Goal: Complete application form: Complete application form

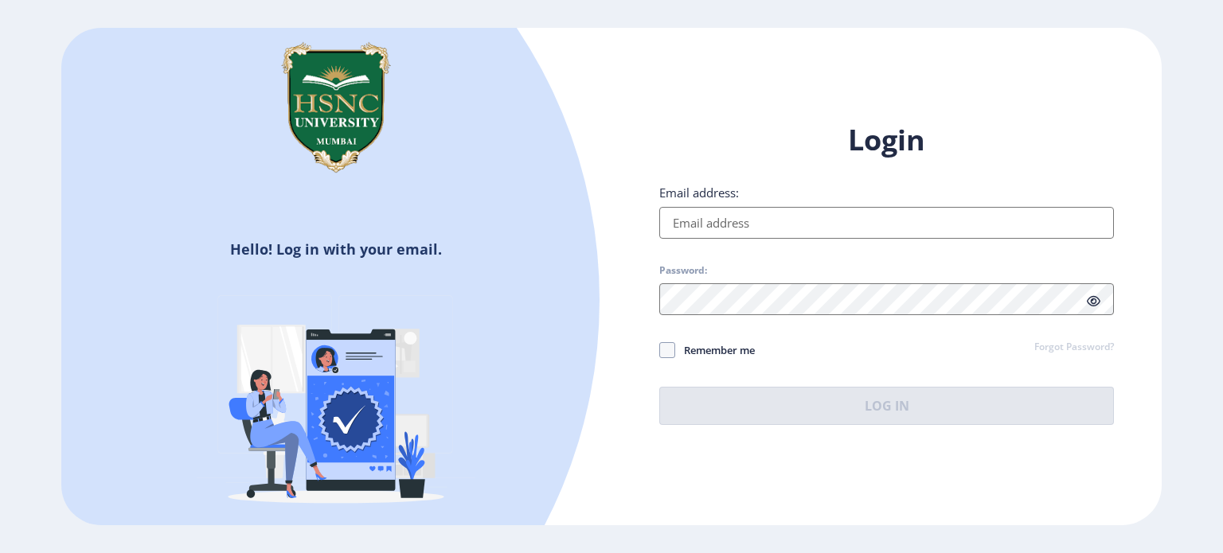
click at [739, 225] on input "Email address:" at bounding box center [886, 223] width 455 height 32
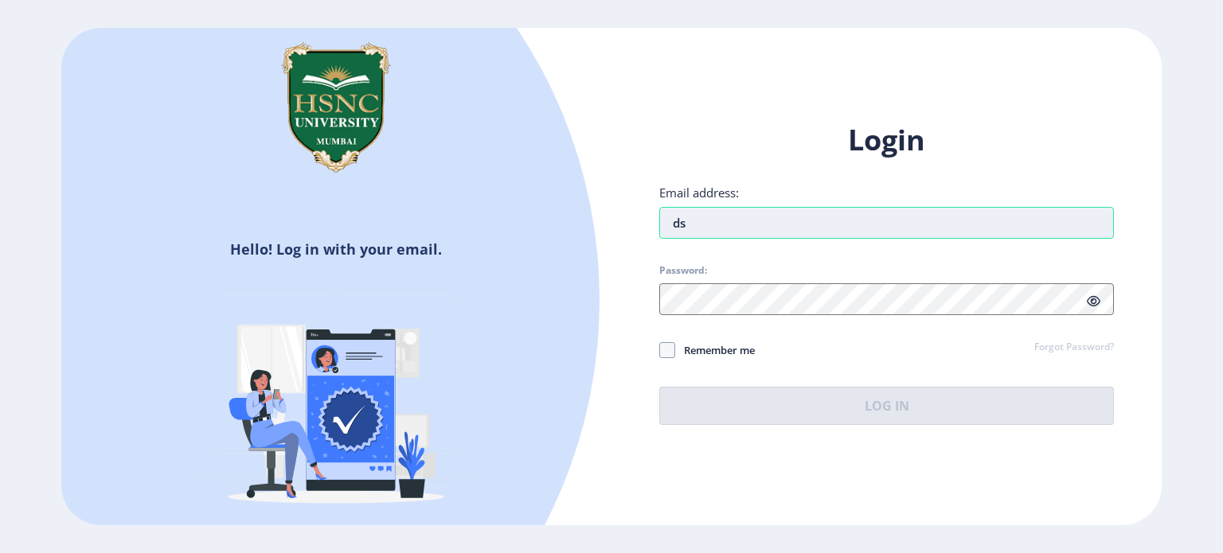
type input "d"
type input "[EMAIL_ADDRESS][DOMAIN_NAME]"
click at [784, 283] on span "Password:" at bounding box center [886, 273] width 455 height 19
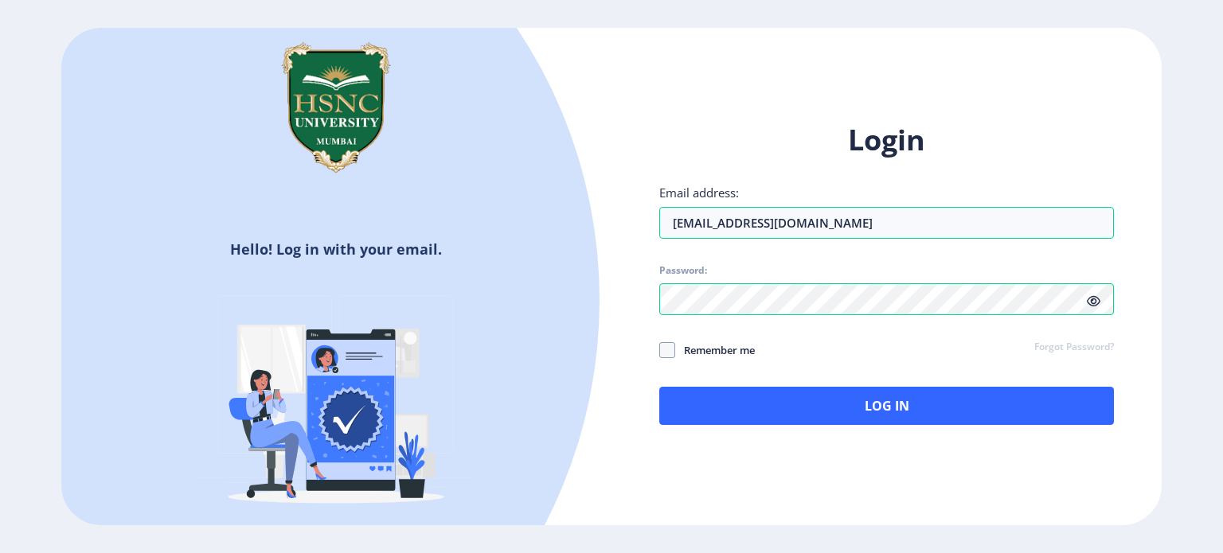
click at [1094, 297] on icon at bounding box center [1094, 301] width 14 height 12
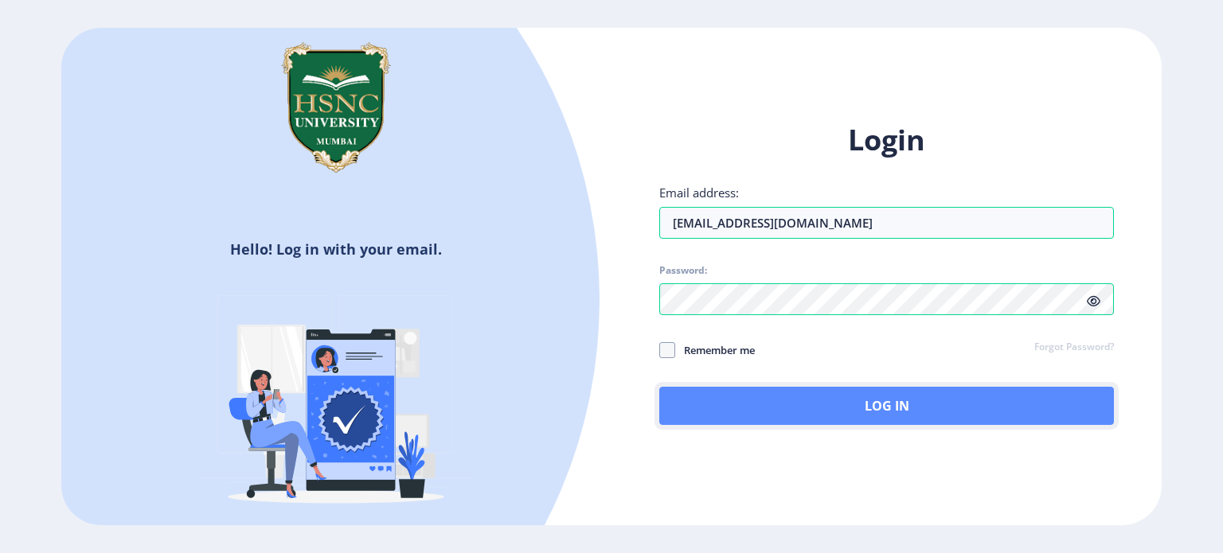
click at [923, 402] on button "Log In" at bounding box center [886, 406] width 455 height 38
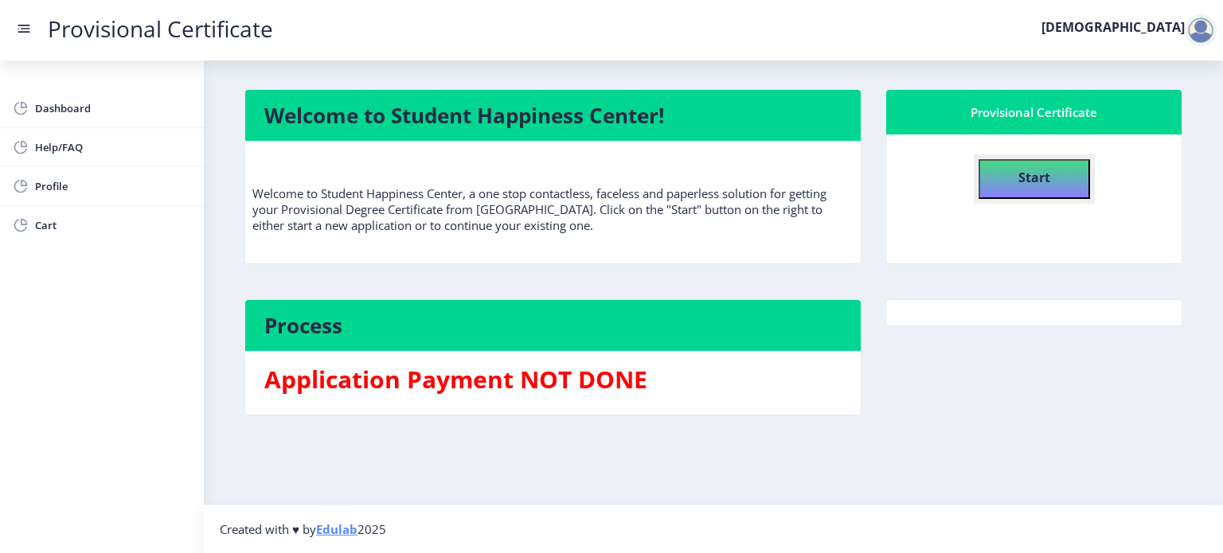
click at [1048, 179] on b "Start" at bounding box center [1034, 178] width 32 height 18
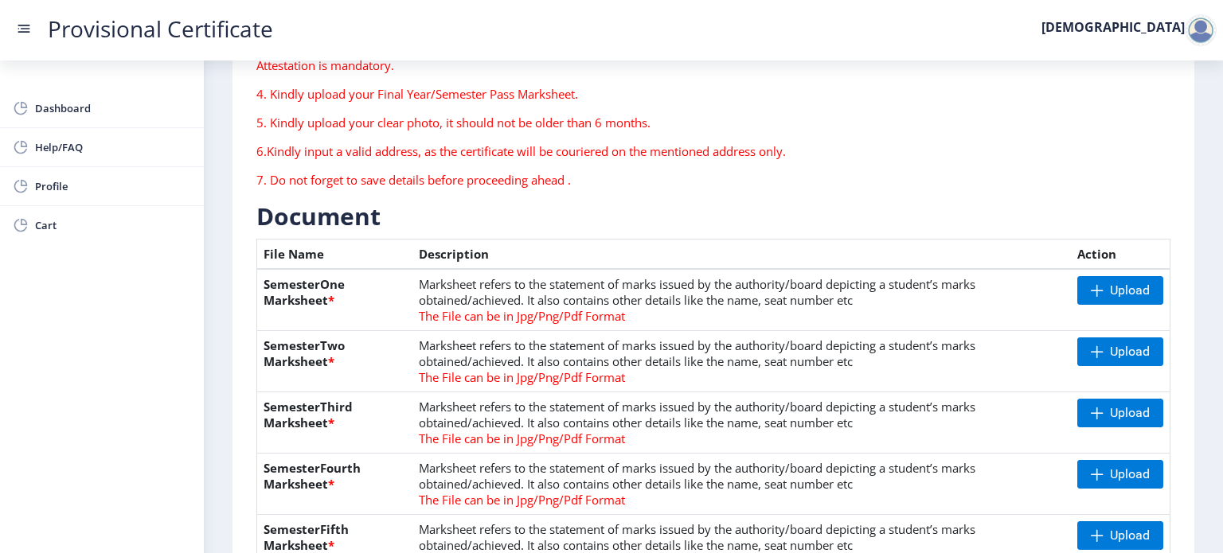
scroll to position [239, 0]
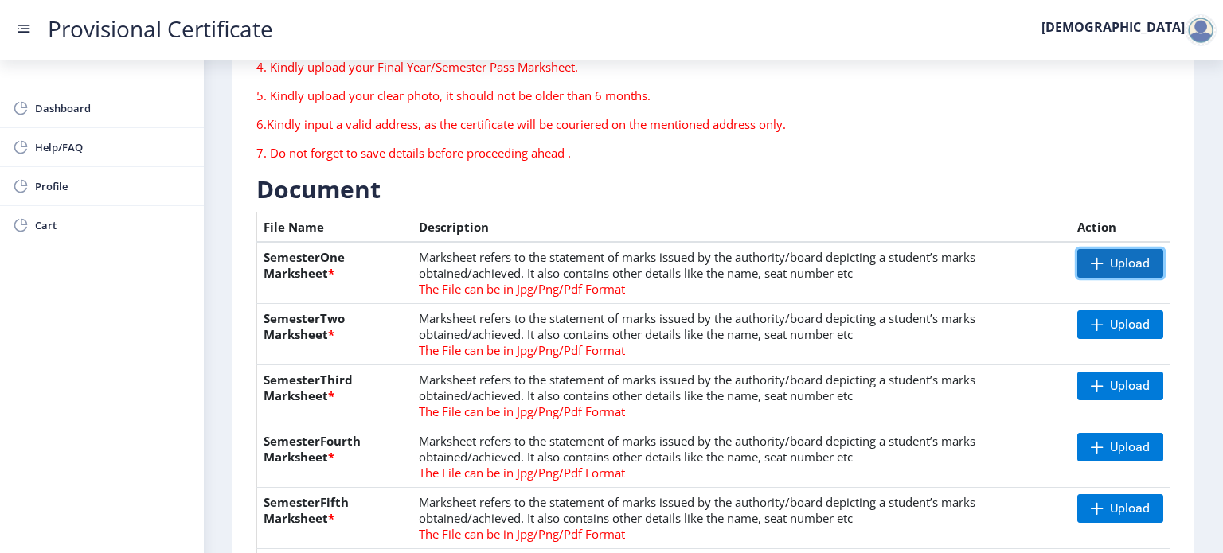
click at [1141, 263] on span "Upload" at bounding box center [1130, 264] width 40 height 16
click at [1115, 267] on span "Upload" at bounding box center [1130, 264] width 40 height 16
click at [1091, 260] on span at bounding box center [1097, 263] width 13 height 13
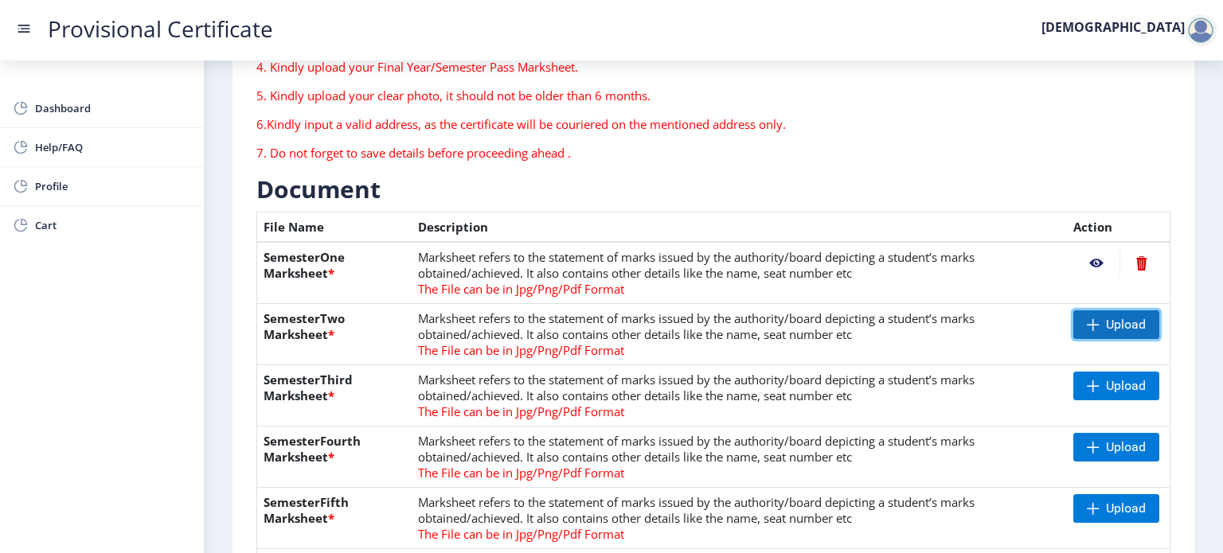
click at [1116, 313] on span "Upload" at bounding box center [1116, 324] width 86 height 29
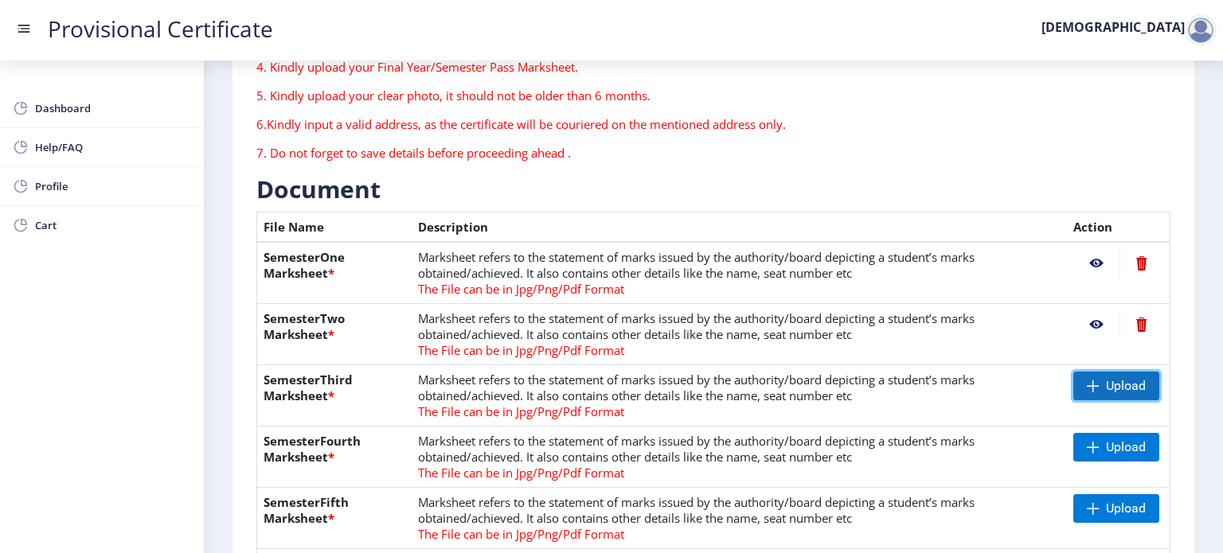
click at [1090, 383] on span at bounding box center [1093, 386] width 13 height 13
click at [1106, 450] on span "Upload" at bounding box center [1126, 447] width 40 height 16
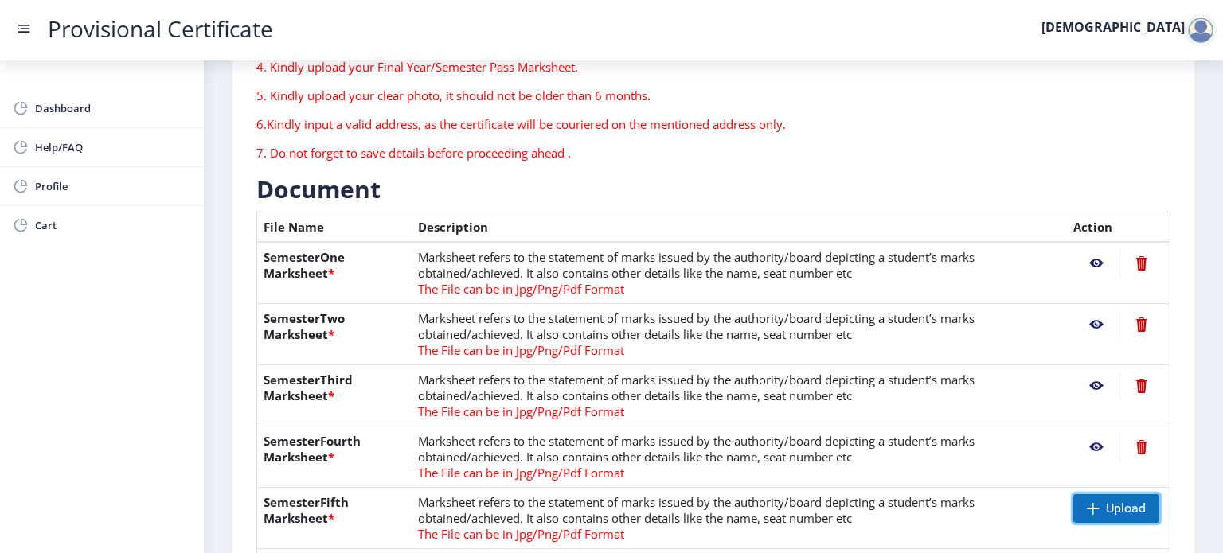
click at [1122, 513] on span "Upload" at bounding box center [1126, 509] width 40 height 16
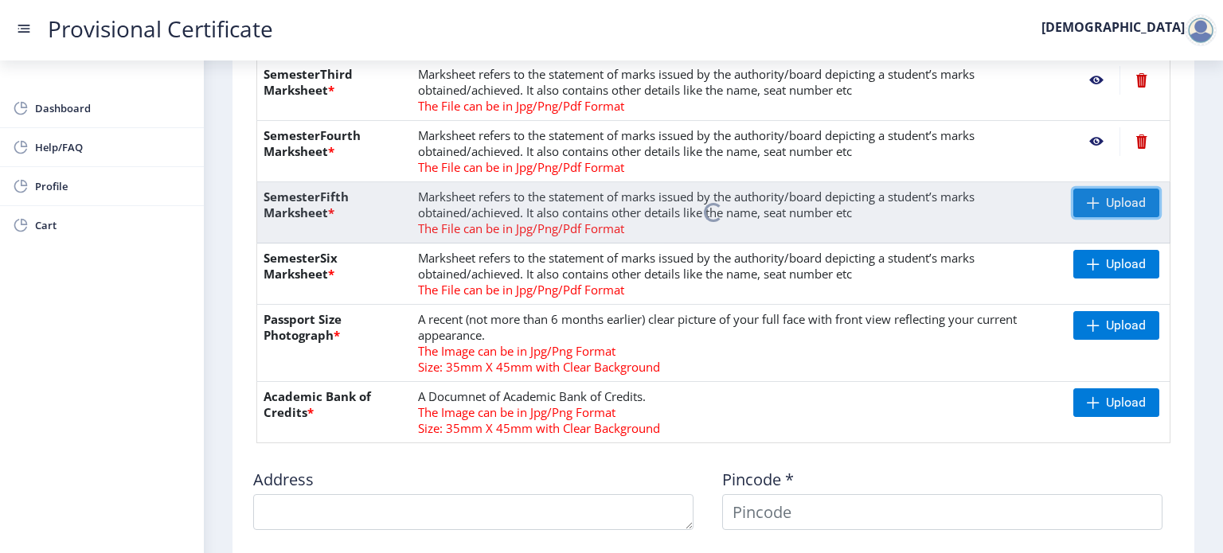
scroll to position [557, 0]
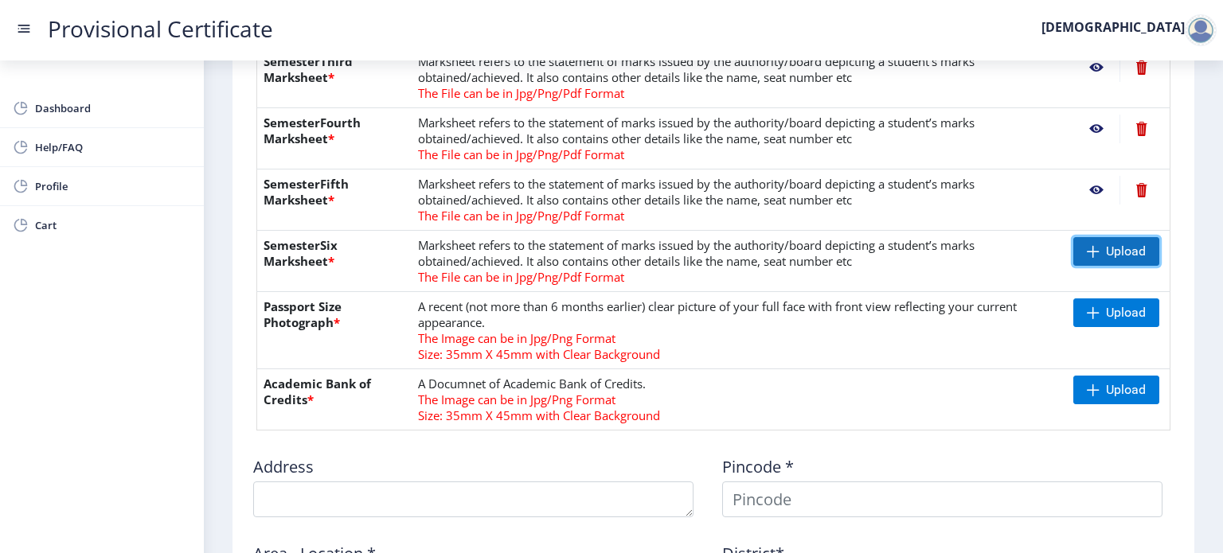
click at [1106, 253] on span "Upload" at bounding box center [1126, 252] width 40 height 16
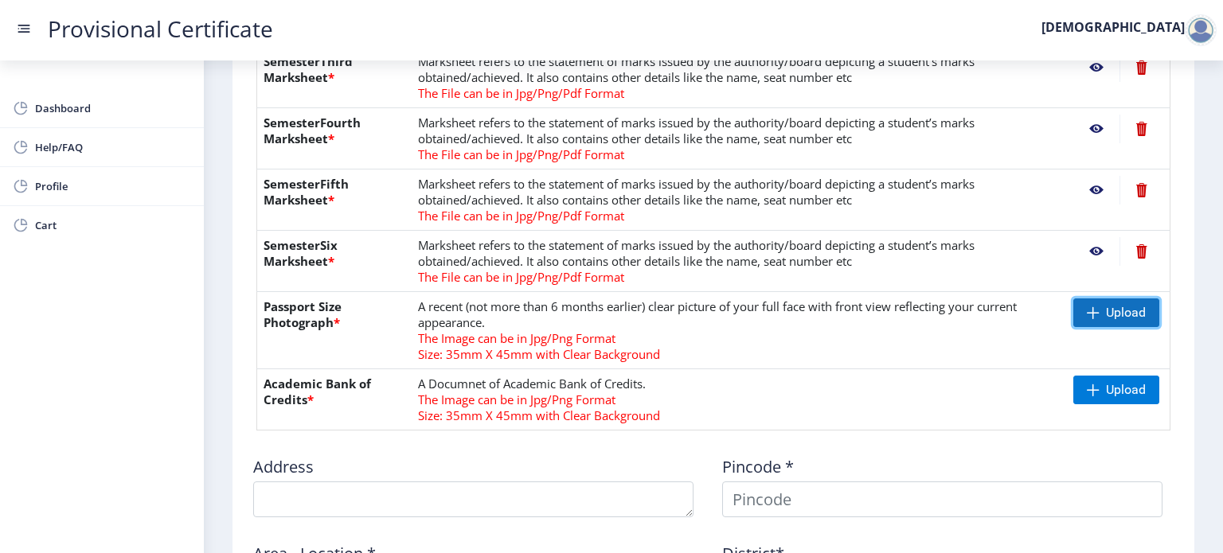
click at [1132, 310] on span "Upload" at bounding box center [1126, 313] width 40 height 16
click at [1096, 314] on nb-action at bounding box center [1096, 313] width 46 height 29
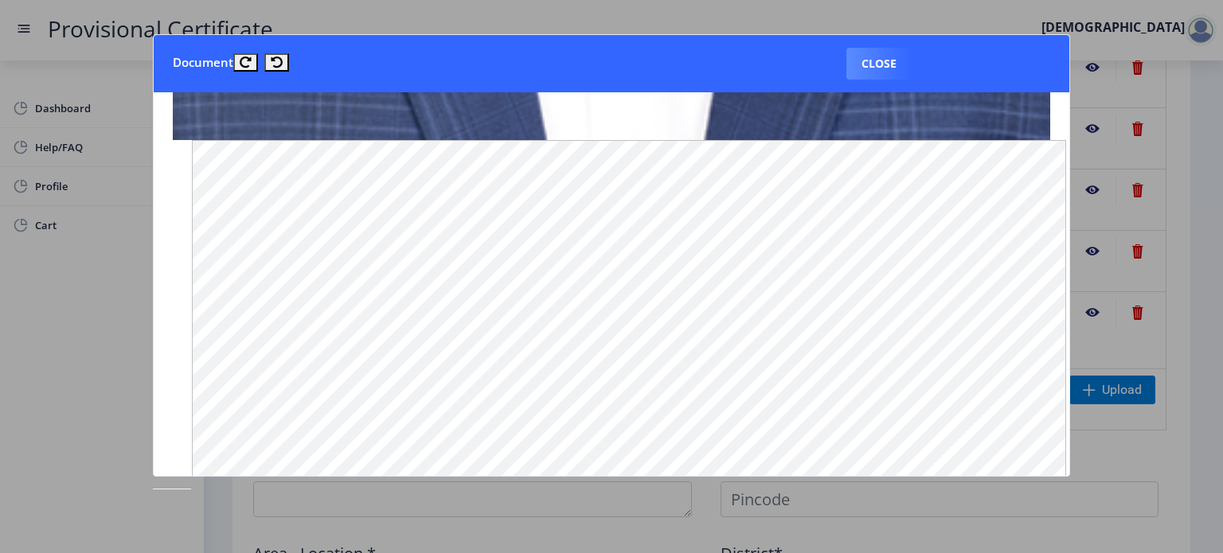
scroll to position [1169, 0]
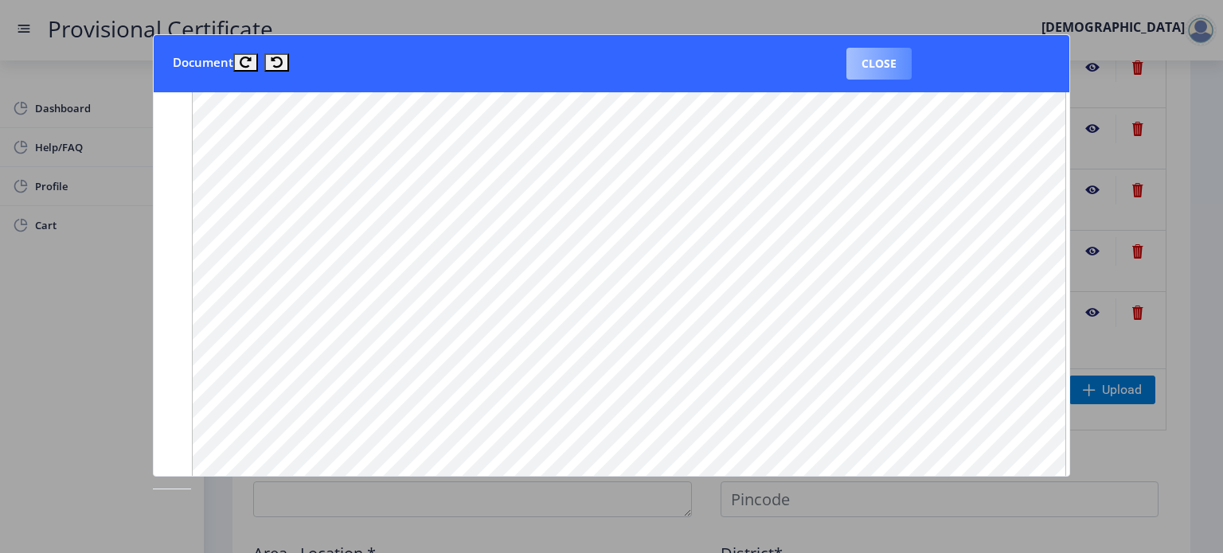
click at [884, 70] on button "Close" at bounding box center [878, 64] width 65 height 32
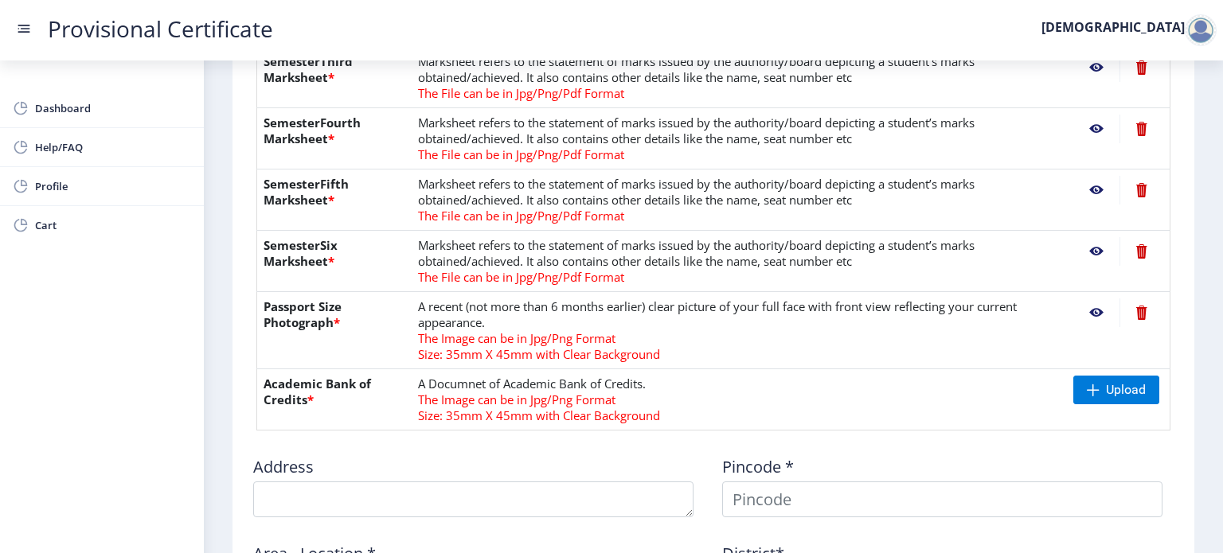
click at [1133, 314] on nb-action at bounding box center [1141, 313] width 44 height 29
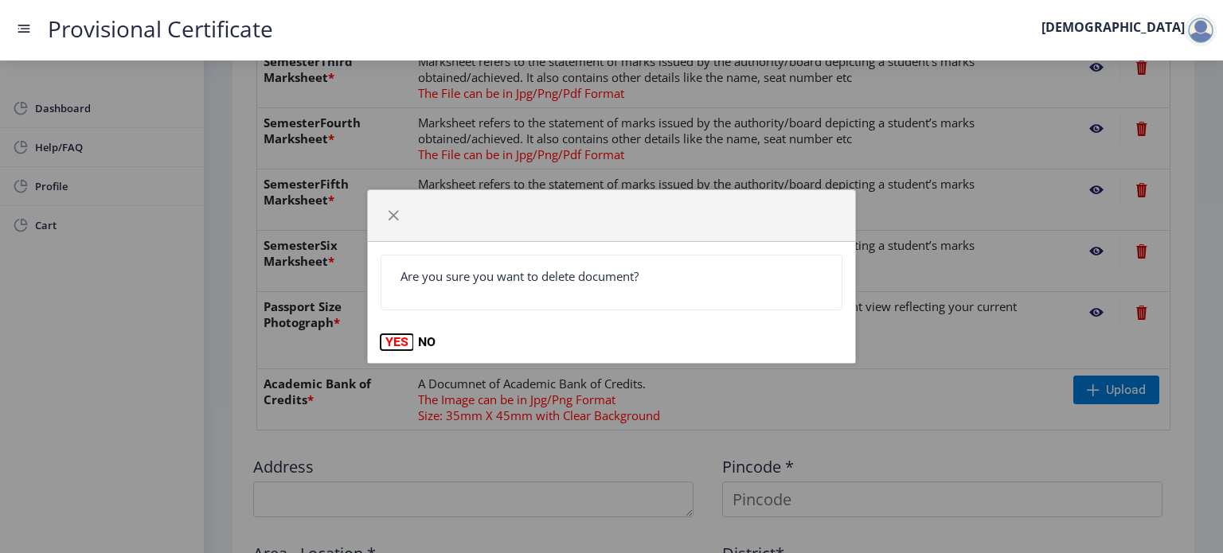
click at [404, 345] on button "YES" at bounding box center [397, 342] width 33 height 16
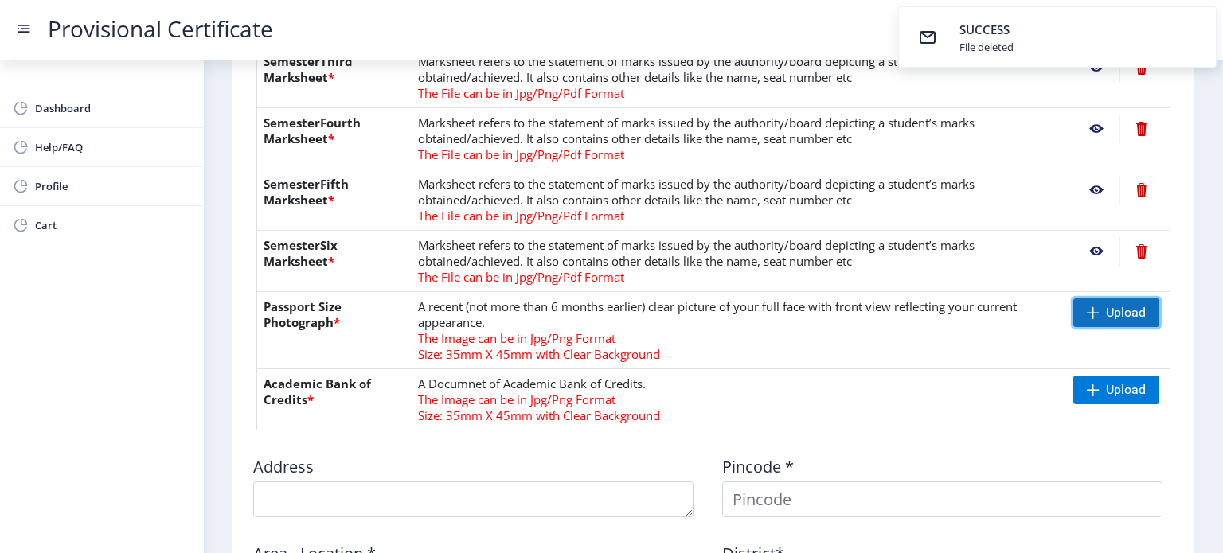
click at [1095, 310] on span at bounding box center [1093, 312] width 13 height 13
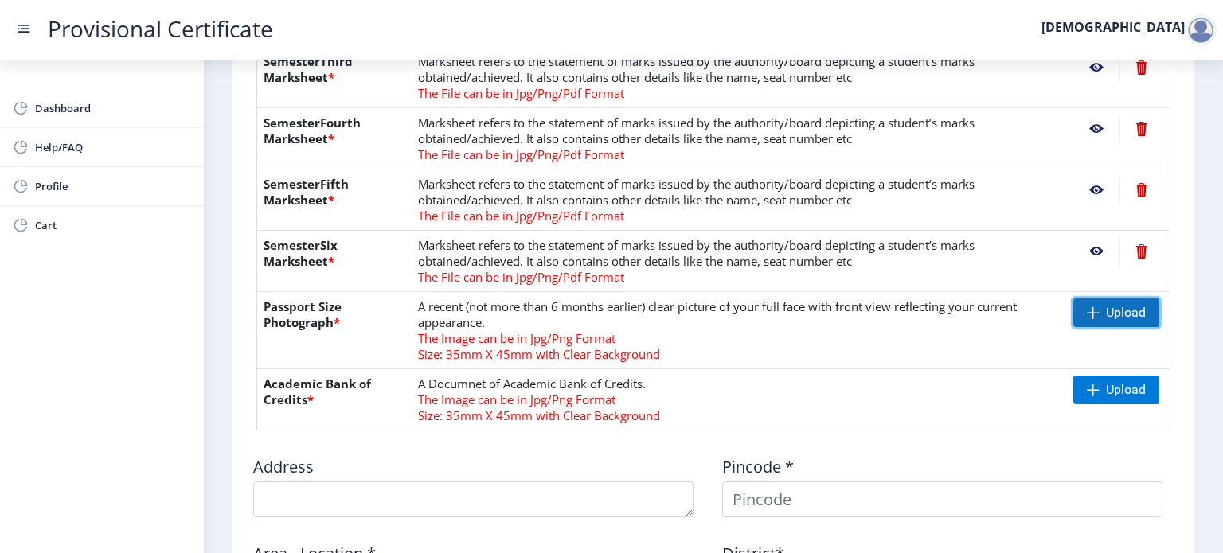
click at [1124, 299] on span "Upload" at bounding box center [1116, 313] width 86 height 29
click at [1099, 313] on nb-action at bounding box center [1096, 313] width 46 height 29
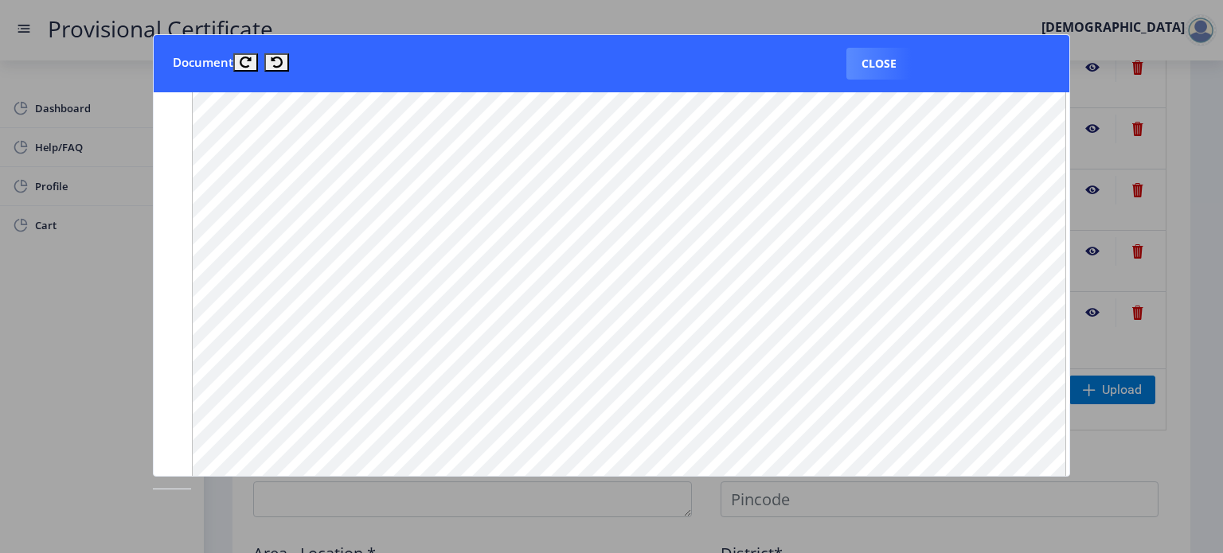
scroll to position [1329, 0]
click at [893, 64] on button "Close" at bounding box center [878, 64] width 65 height 32
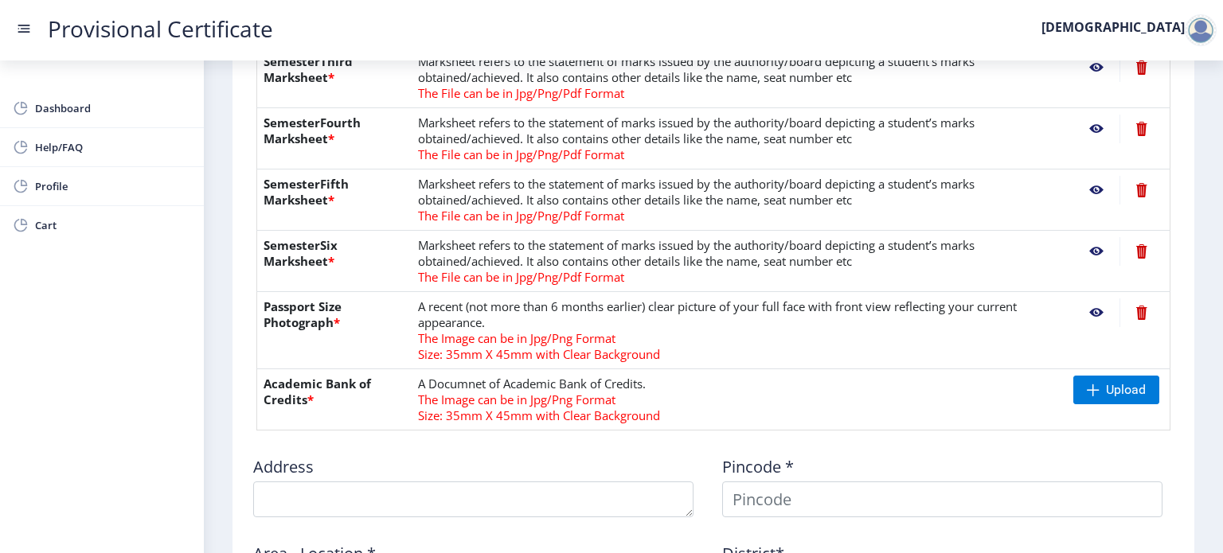
click at [1095, 310] on nb-action at bounding box center [1096, 313] width 46 height 29
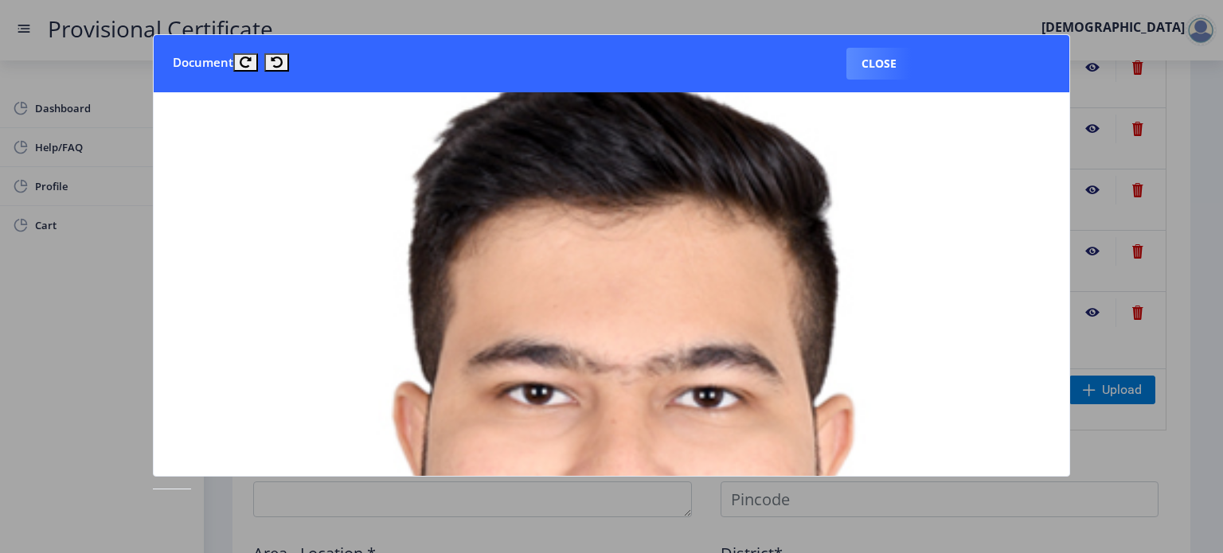
scroll to position [0, 0]
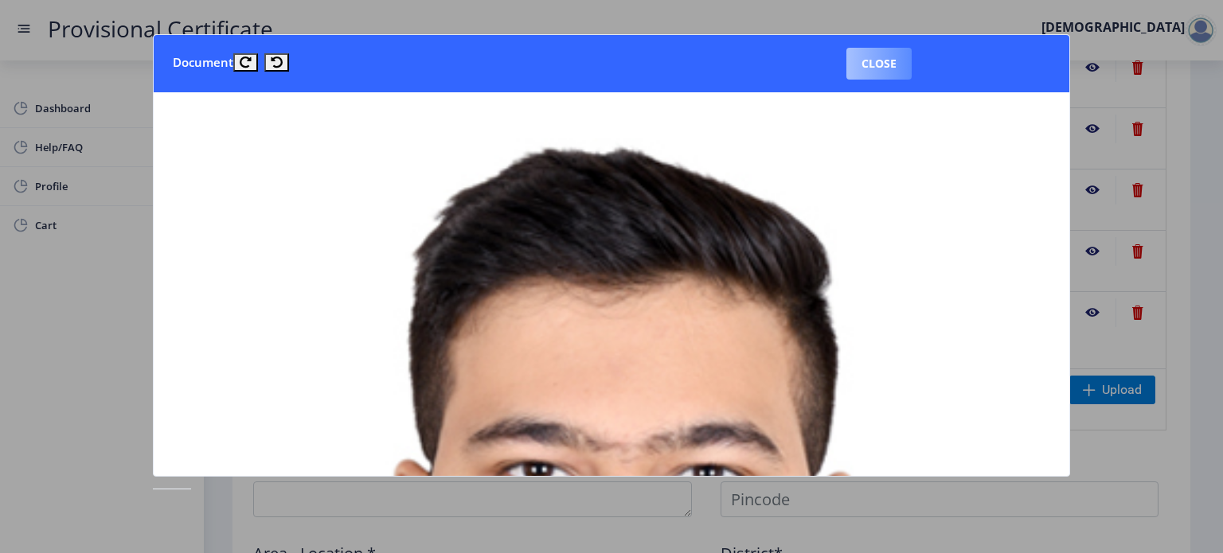
click at [885, 57] on button "Close" at bounding box center [878, 64] width 65 height 32
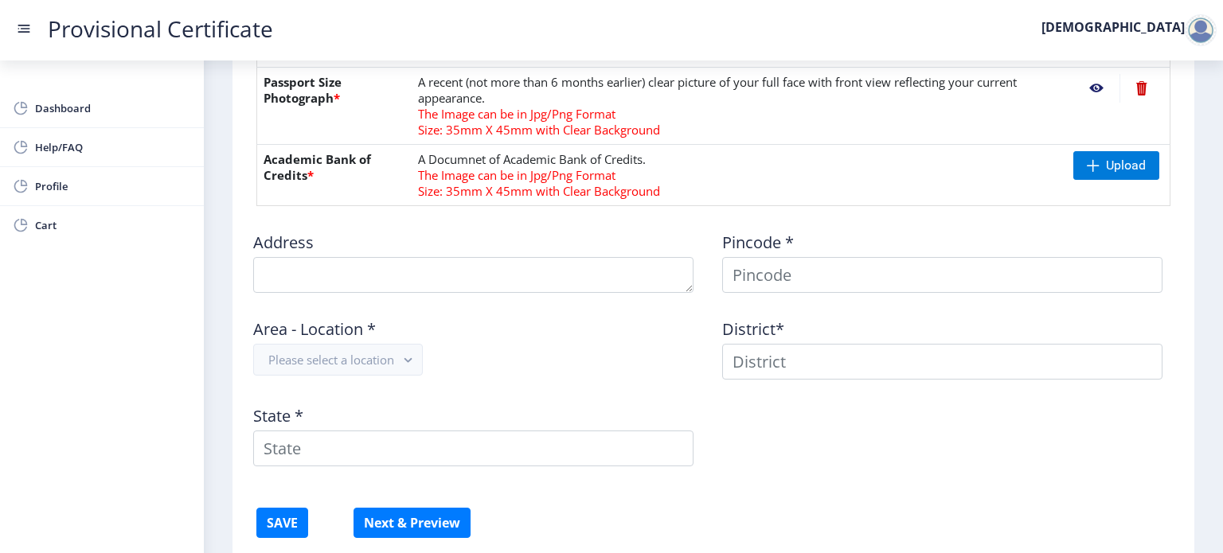
scroll to position [876, 0]
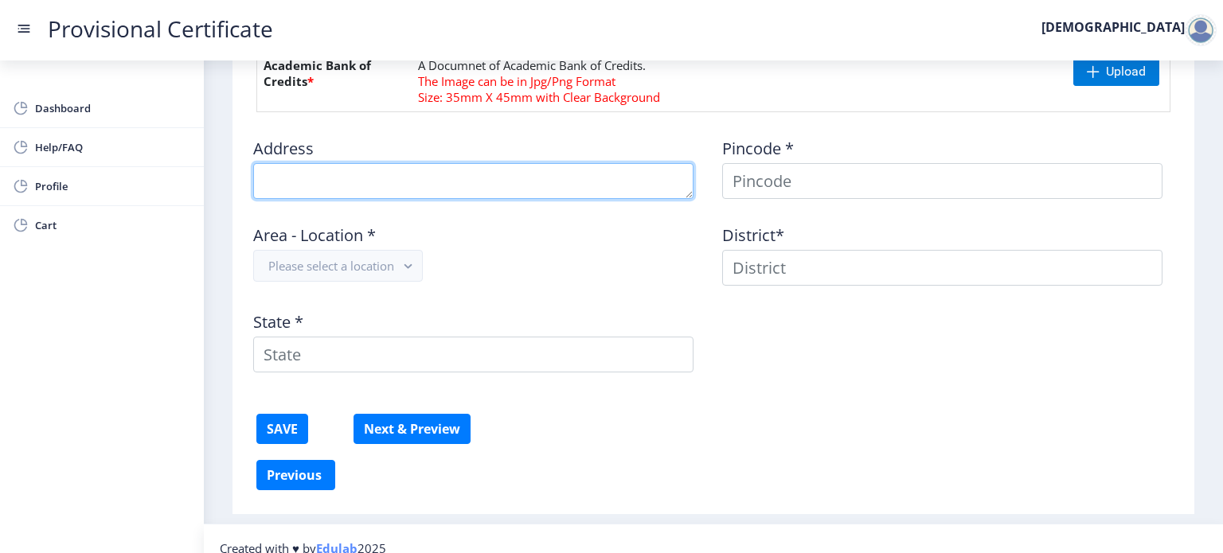
click at [431, 167] on textarea at bounding box center [473, 181] width 440 height 36
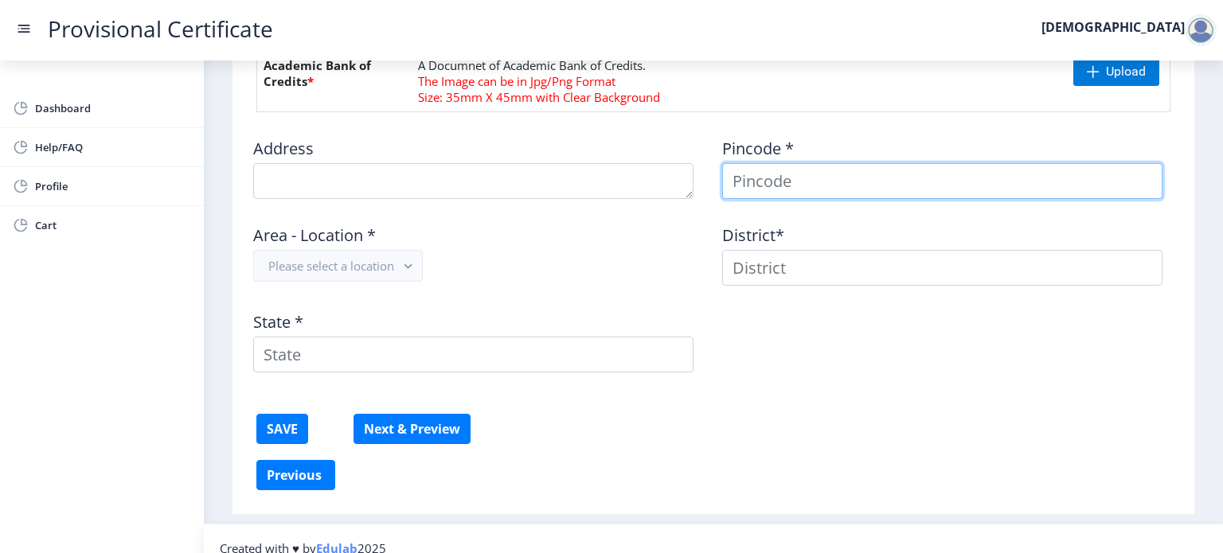
click at [813, 173] on input at bounding box center [942, 181] width 440 height 36
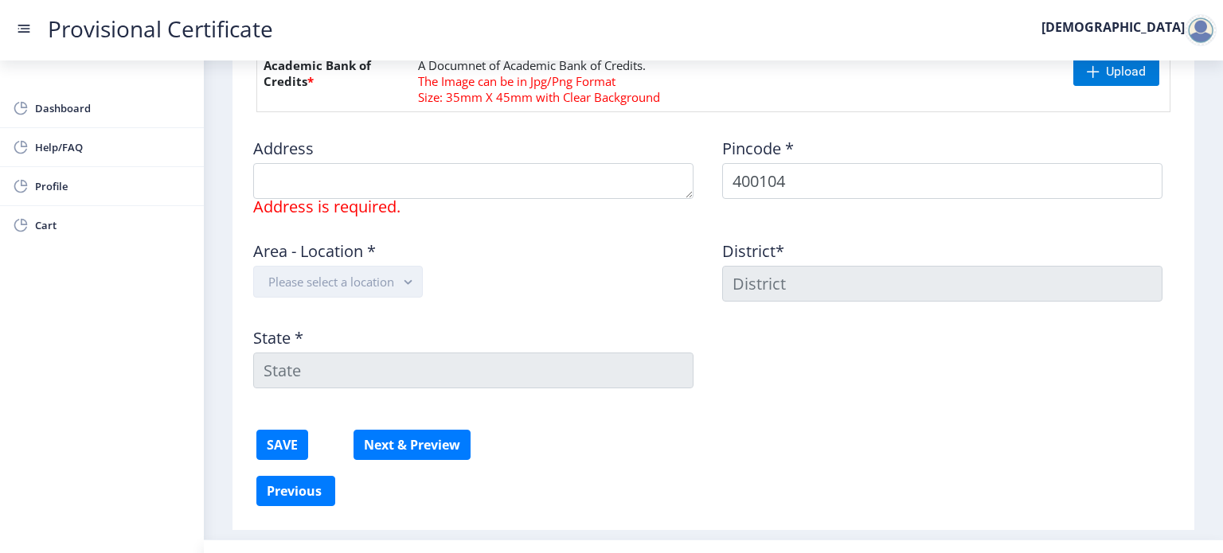
click at [376, 279] on button "Please select a location" at bounding box center [338, 282] width 170 height 32
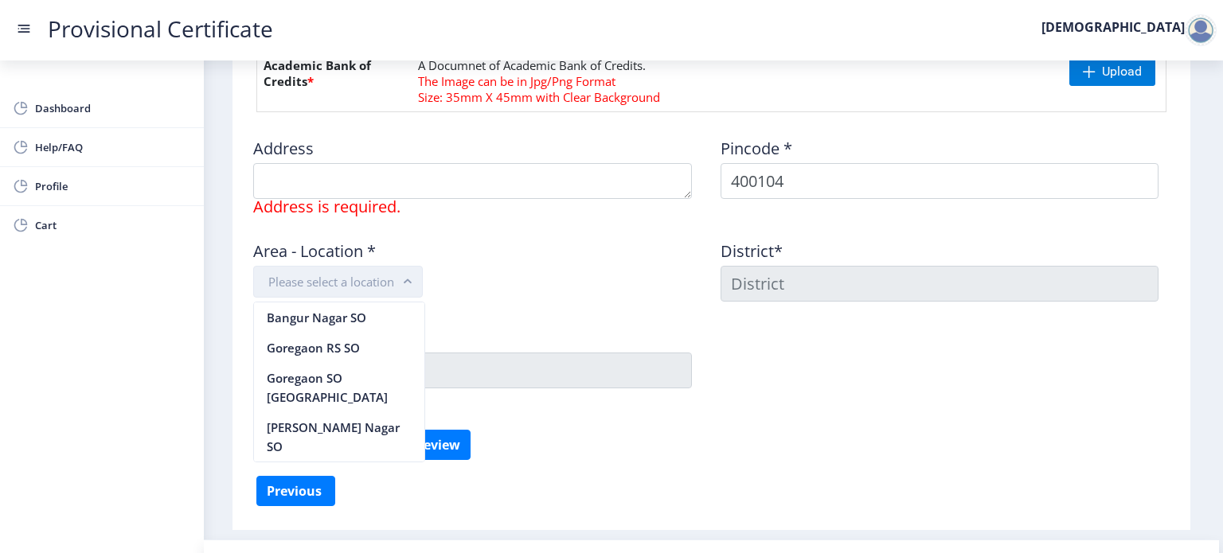
click at [374, 276] on button "Please select a location" at bounding box center [338, 282] width 170 height 32
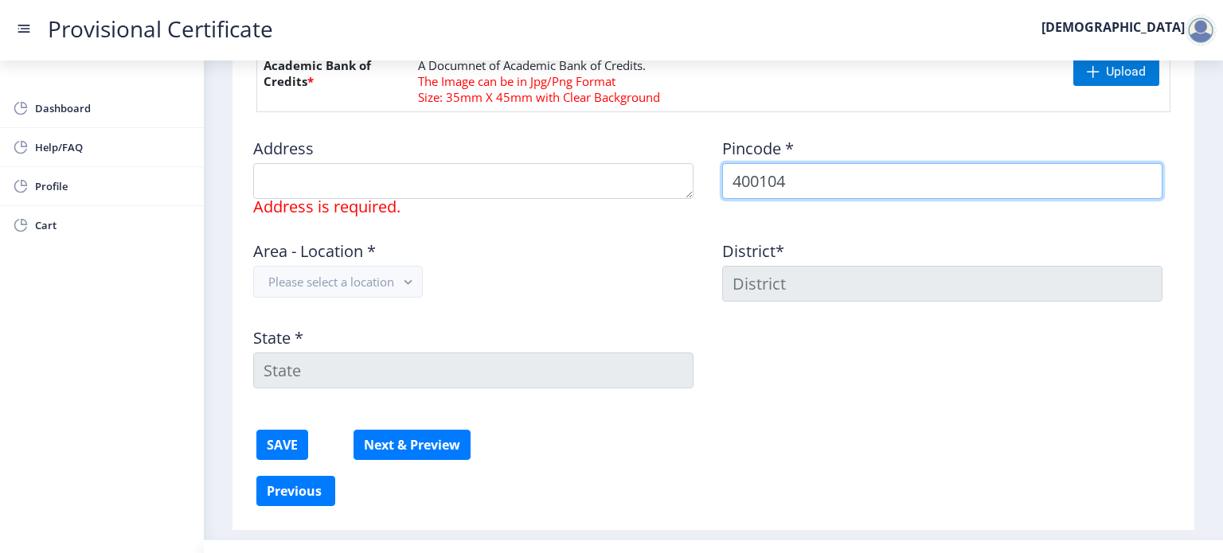
click at [803, 193] on input "400104" at bounding box center [942, 181] width 440 height 36
type input "4"
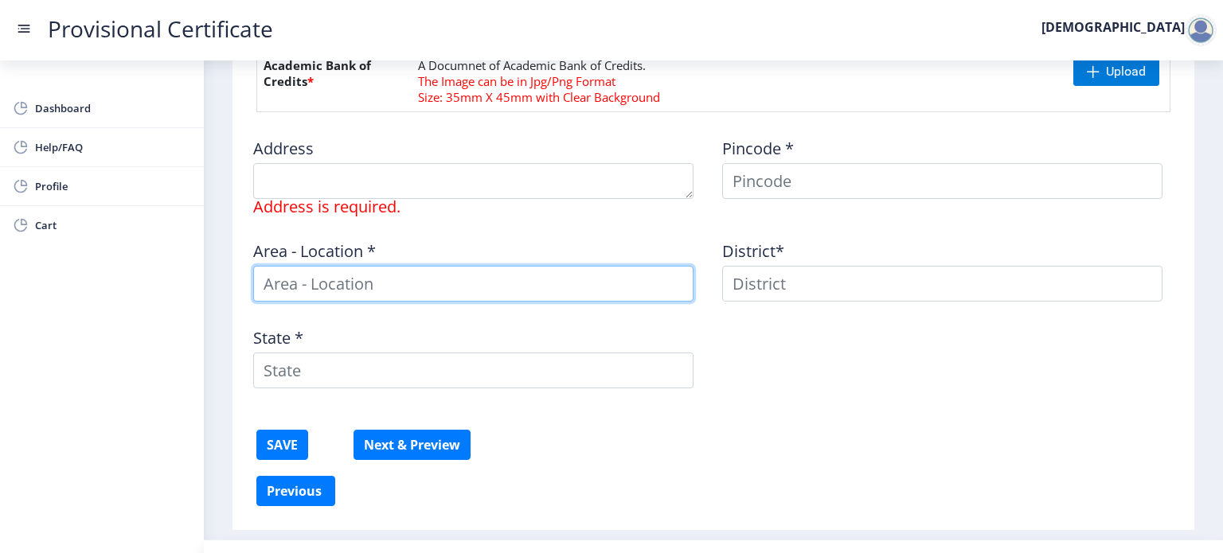
click at [302, 283] on input at bounding box center [473, 284] width 440 height 36
type input "goregoan, [PERSON_NAME][GEOGRAPHIC_DATA], near [GEOGRAPHIC_DATA]"
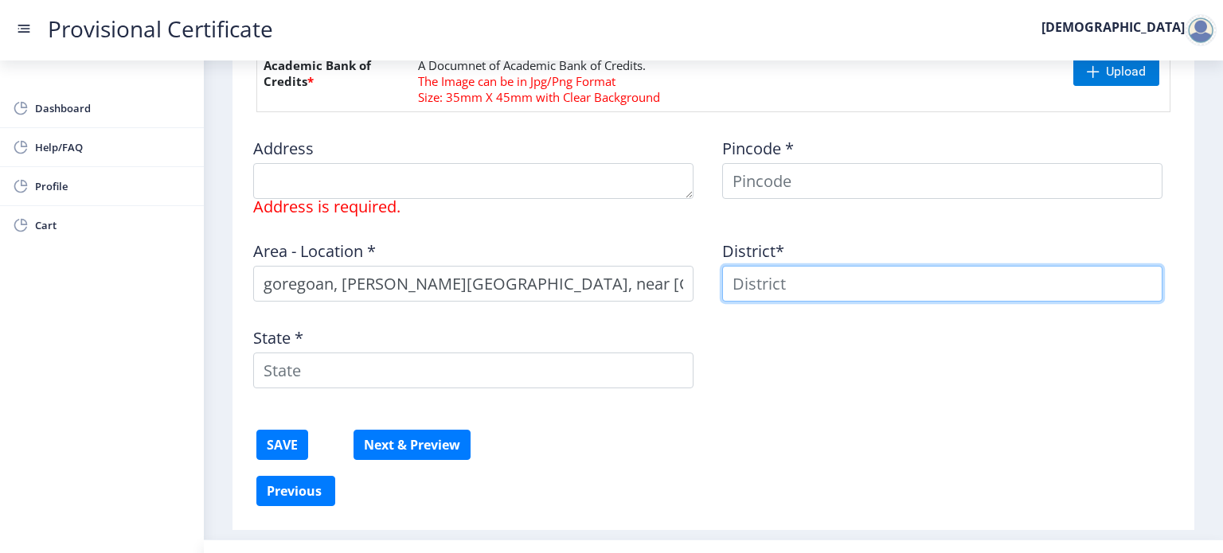
click at [821, 275] on input at bounding box center [942, 284] width 440 height 36
type input "goregoan"
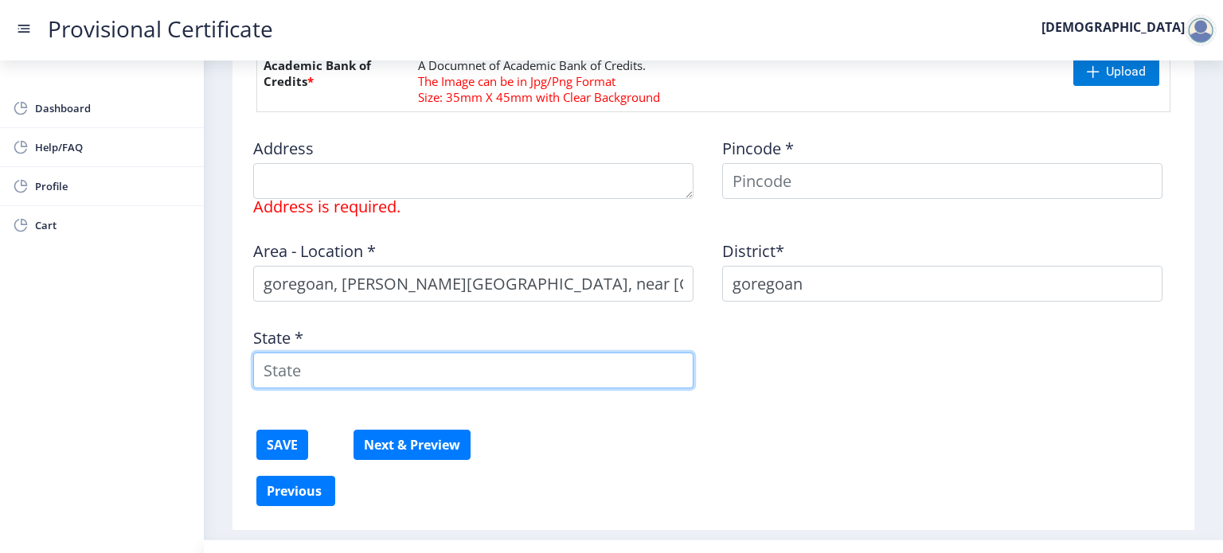
click at [529, 382] on input "State *" at bounding box center [473, 371] width 440 height 36
type input "[GEOGRAPHIC_DATA]"
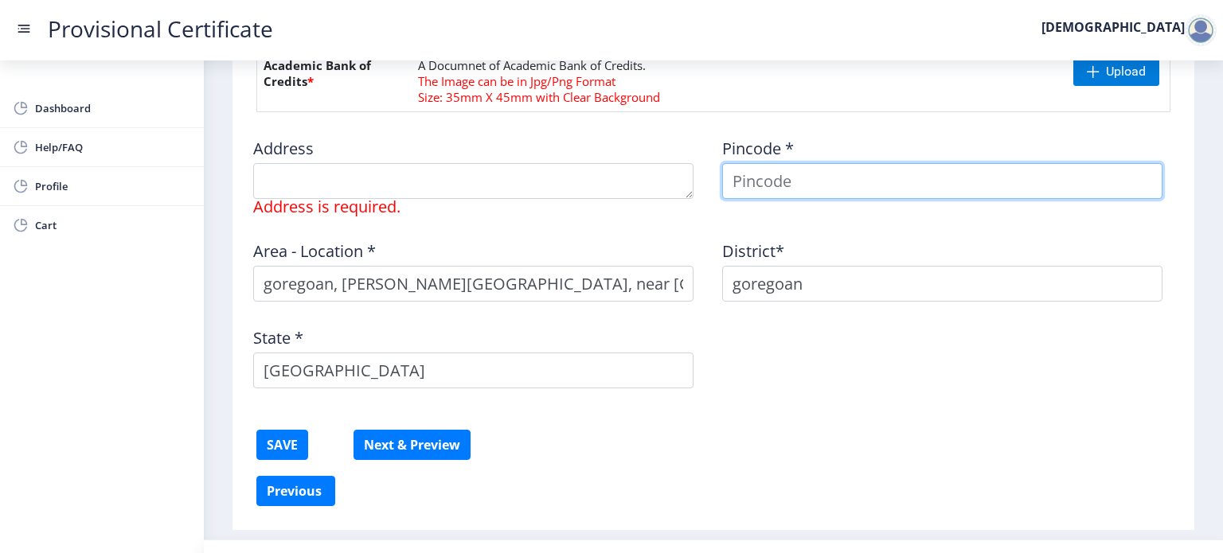
click at [955, 187] on input at bounding box center [942, 181] width 440 height 36
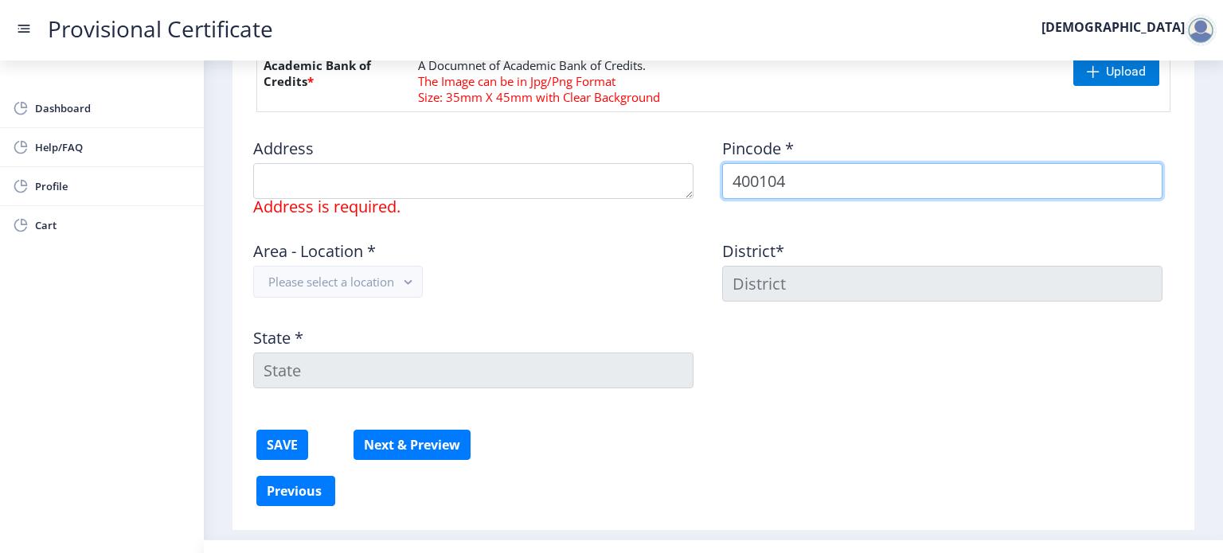
type input "400104"
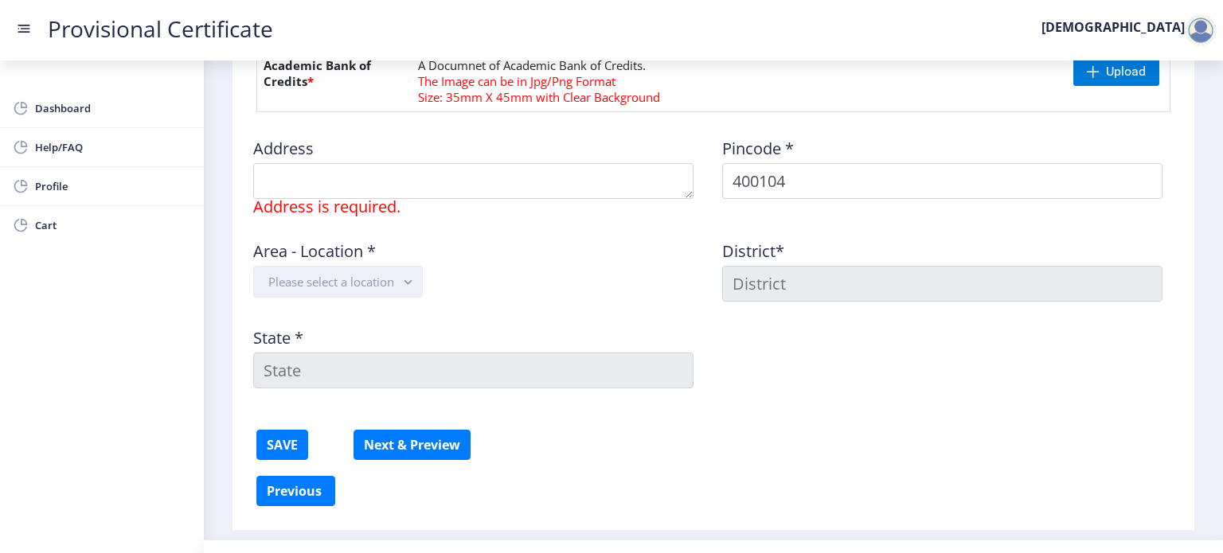
click at [396, 273] on button "Please select a location" at bounding box center [338, 282] width 170 height 32
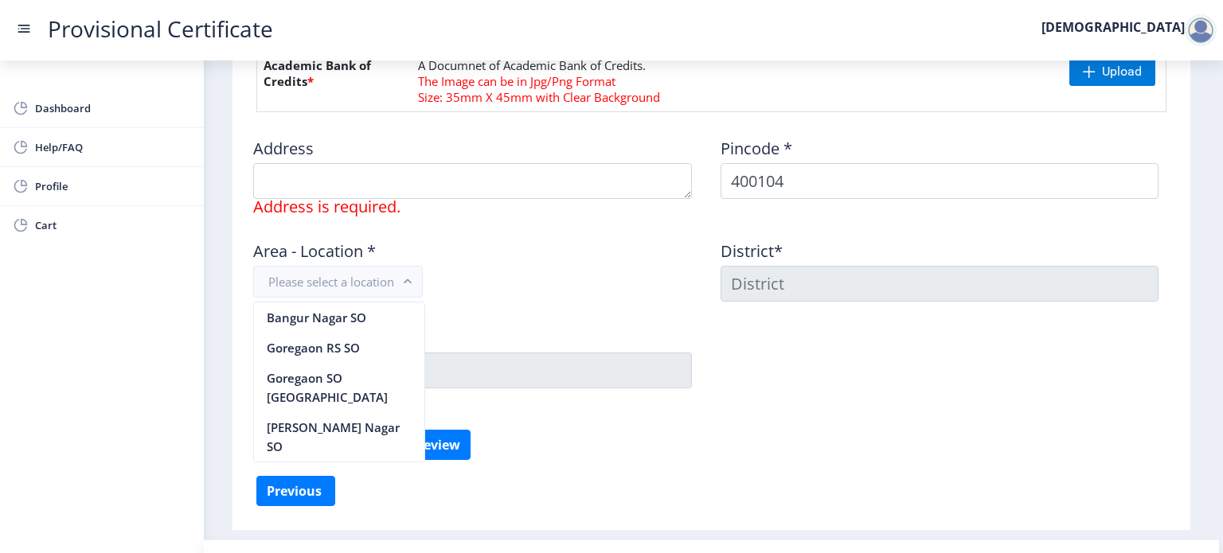
click at [510, 318] on div "State *" at bounding box center [477, 351] width 467 height 74
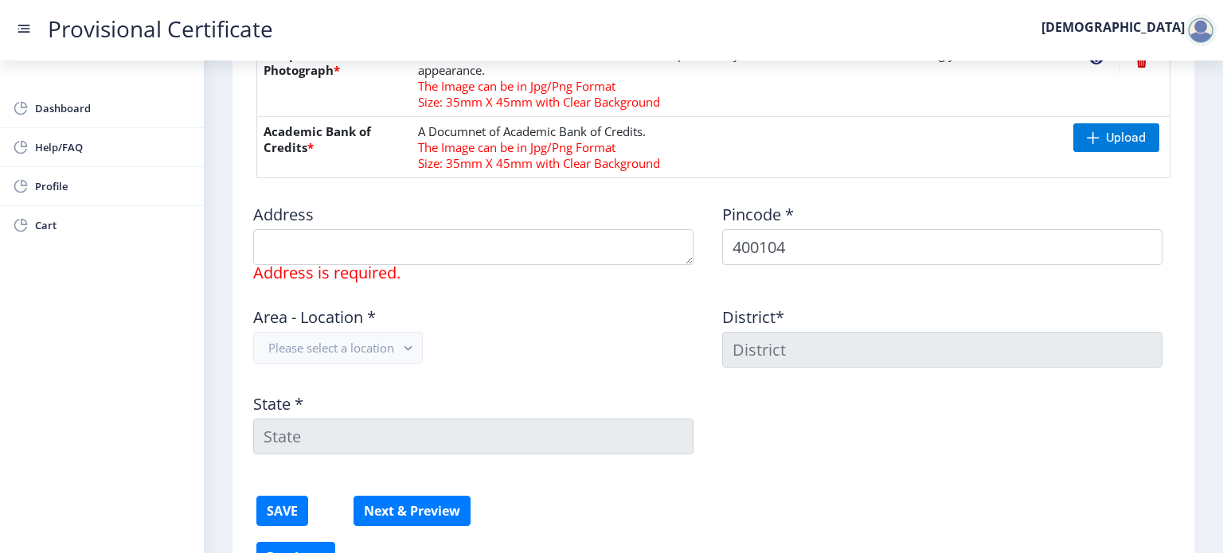
scroll to position [716, 0]
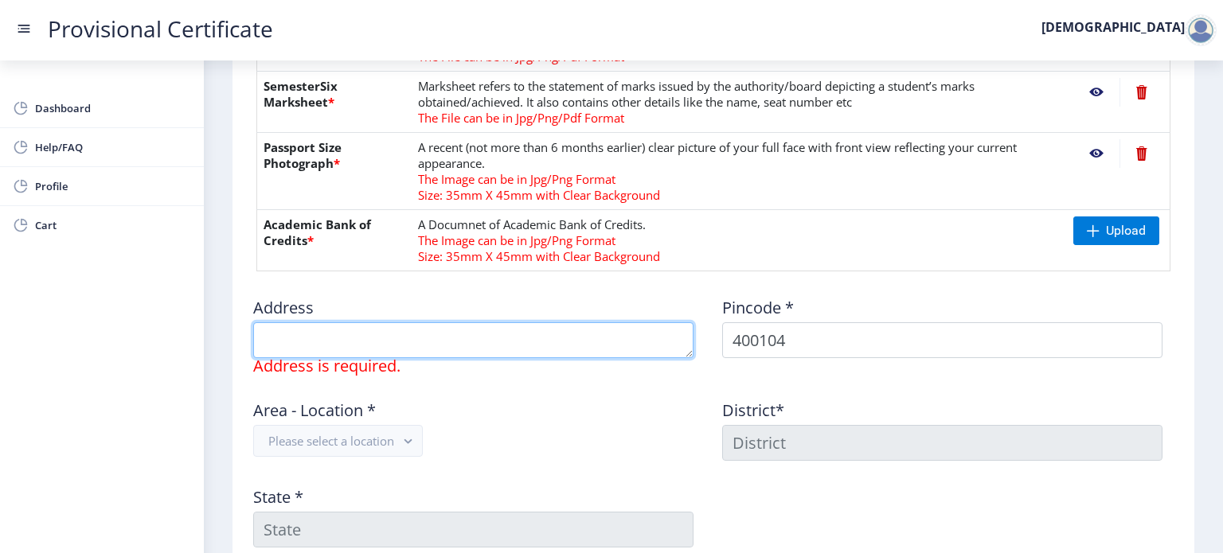
click at [404, 330] on textarea at bounding box center [473, 340] width 440 height 36
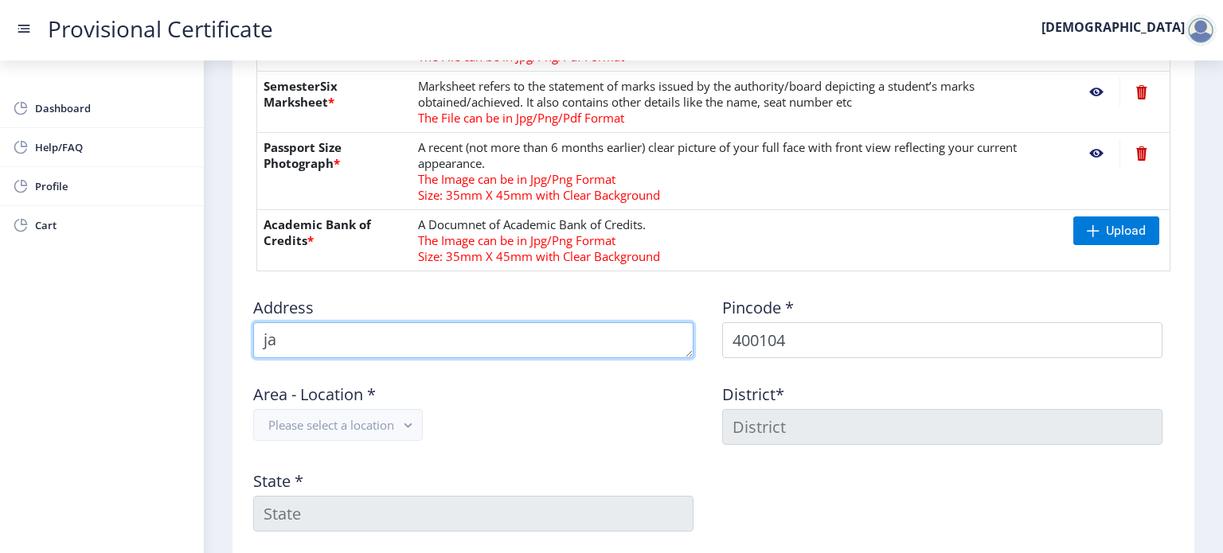
type textarea "j"
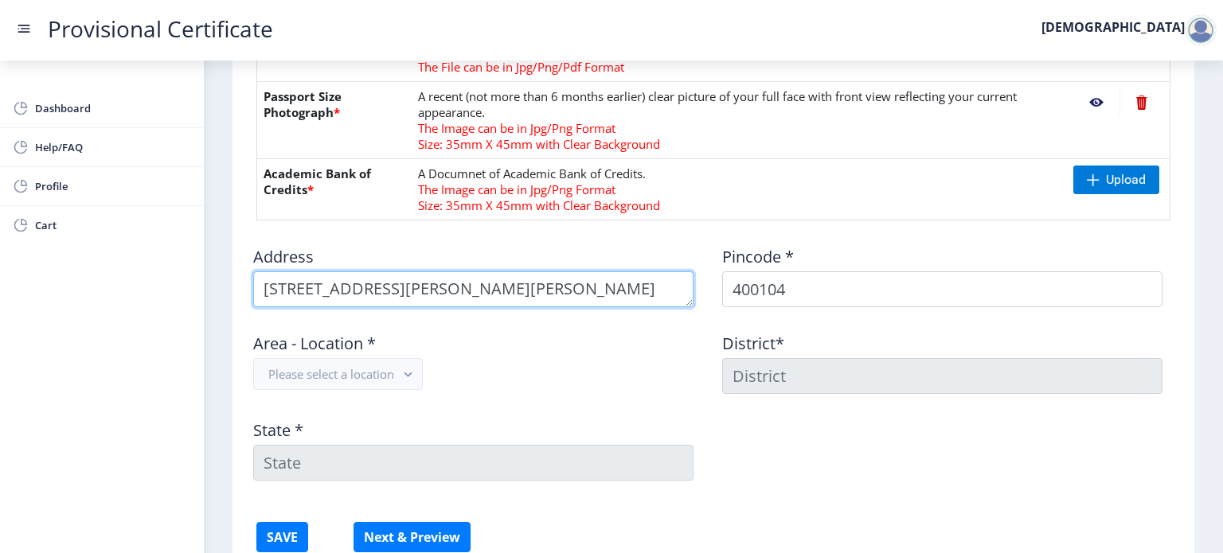
scroll to position [796, 0]
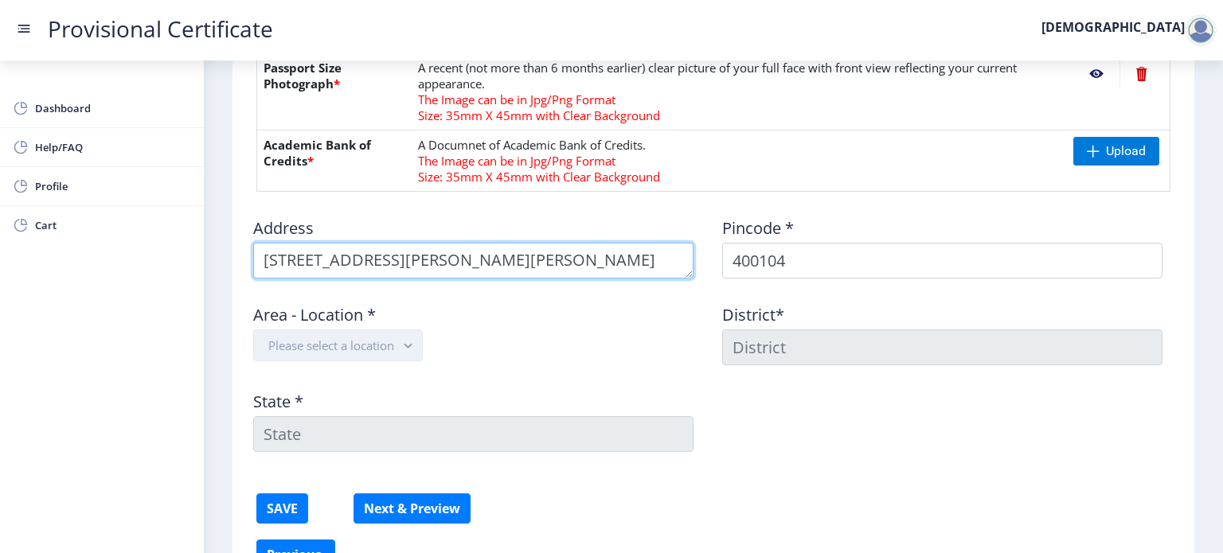
type textarea "[STREET_ADDRESS][PERSON_NAME][PERSON_NAME]"
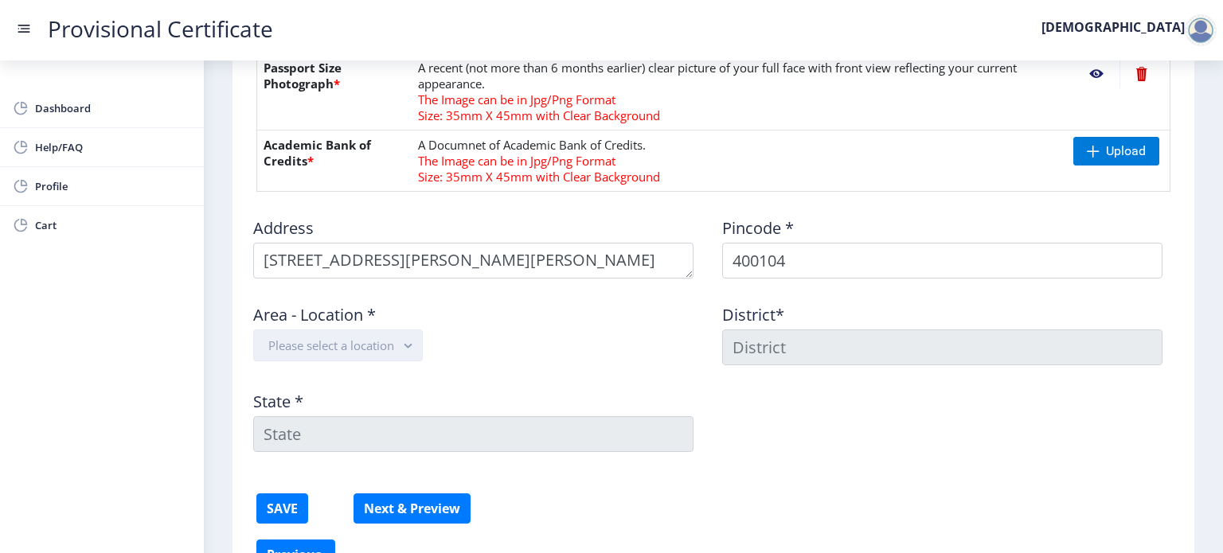
click at [354, 333] on button "Please select a location" at bounding box center [338, 346] width 170 height 32
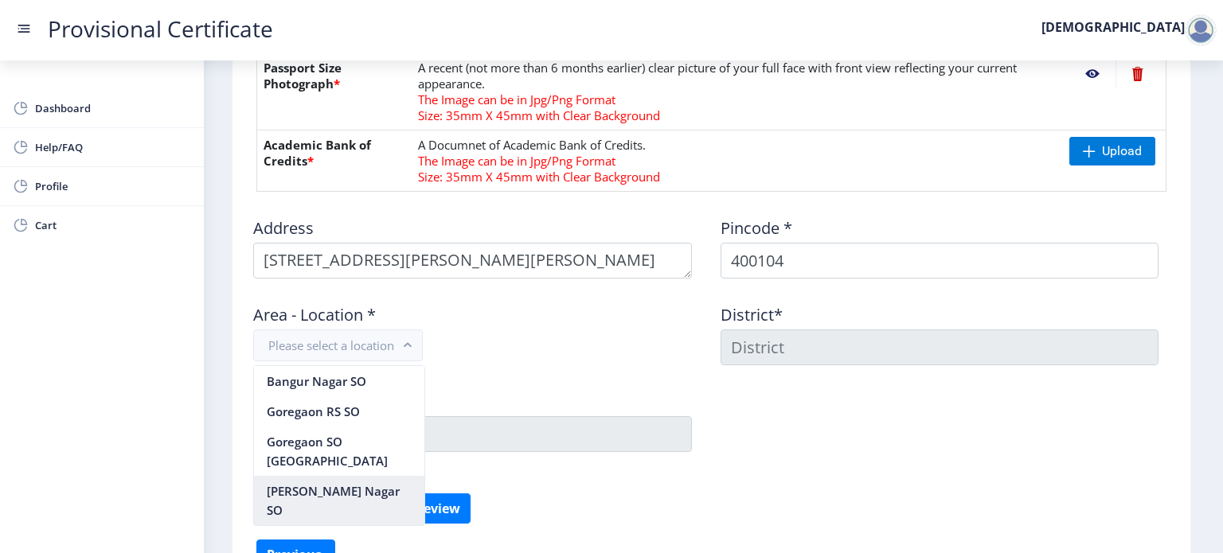
click at [347, 476] on nb-option "[PERSON_NAME] Nagar SO" at bounding box center [339, 500] width 170 height 49
type input "MUMBAI SUBURBAN"
type input "[GEOGRAPHIC_DATA]"
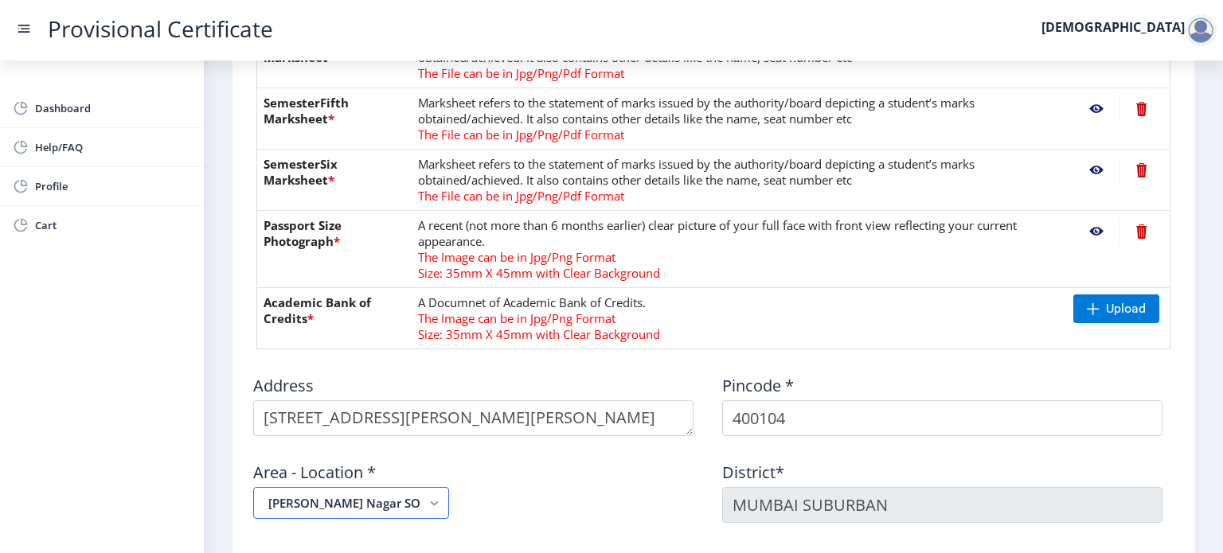
scroll to position [637, 0]
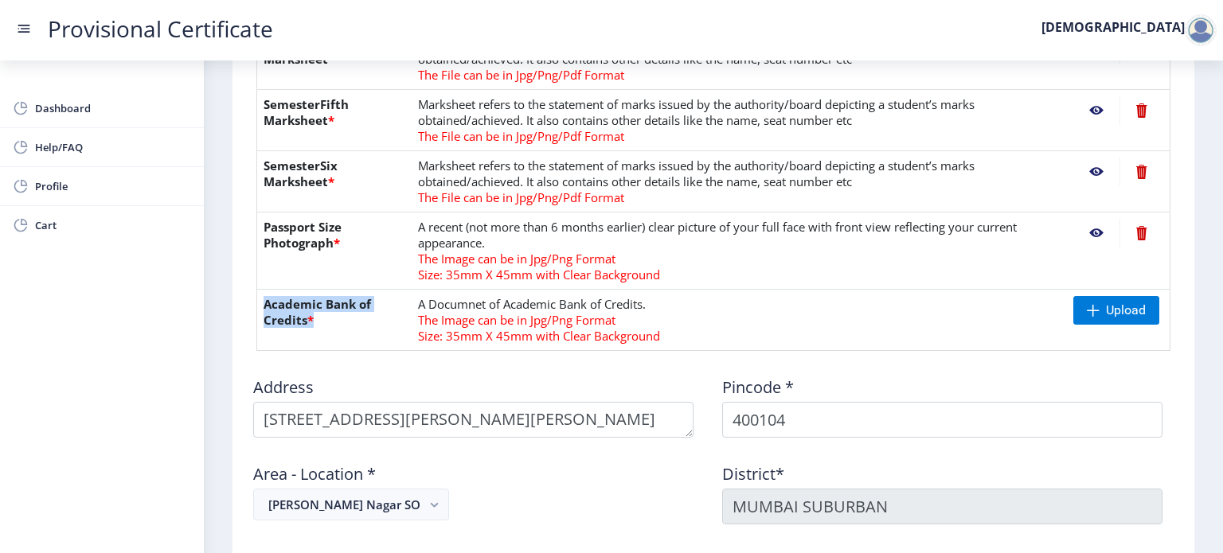
drag, startPoint x: 262, startPoint y: 299, endPoint x: 381, endPoint y: 322, distance: 121.0
click at [381, 322] on th "Academic Bank of Credits *" at bounding box center [334, 320] width 155 height 61
click at [637, 297] on td "A Documnet of Academic Bank of Credits. The Image can be in Jpg/Png Format Size…" at bounding box center [739, 320] width 655 height 61
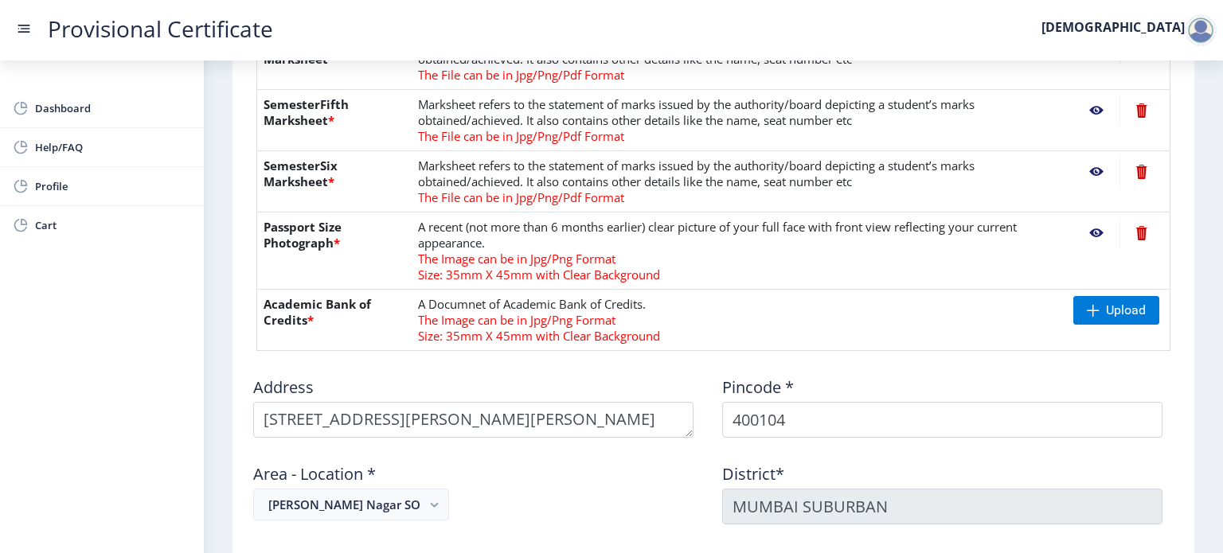
click at [665, 318] on td "A Documnet of Academic Bank of Credits. The Image can be in Jpg/Png Format Size…" at bounding box center [739, 320] width 655 height 61
drag, startPoint x: 659, startPoint y: 308, endPoint x: 279, endPoint y: 310, distance: 380.5
click at [279, 310] on tr "Academic Bank of Credits * A Documnet of Academic Bank of Credits. The Image ca…" at bounding box center [713, 320] width 913 height 61
click at [785, 330] on td "A Documnet of Academic Bank of Credits. The Image can be in Jpg/Png Format Size…" at bounding box center [739, 320] width 655 height 61
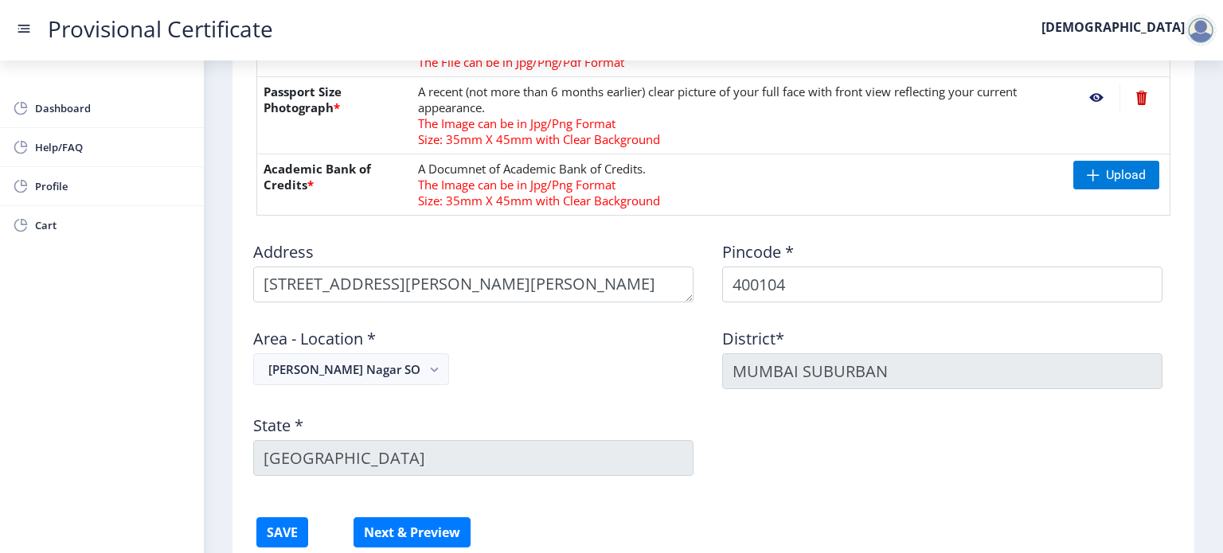
scroll to position [892, 0]
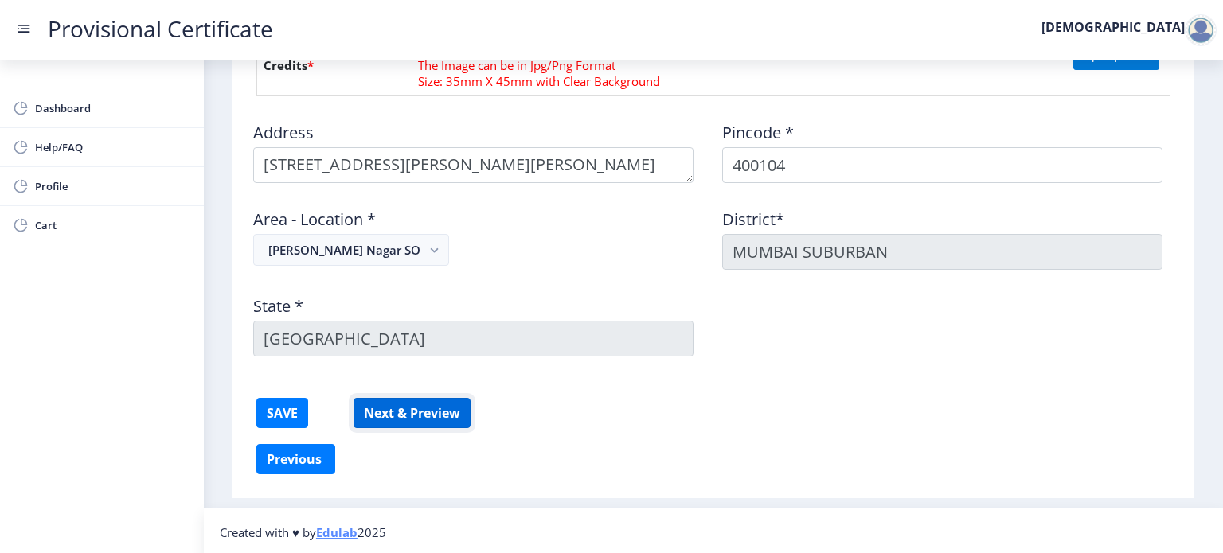
click at [422, 411] on button "Next & Preview" at bounding box center [411, 413] width 117 height 30
click at [283, 407] on button "SAVE" at bounding box center [282, 413] width 52 height 30
